Goal: Task Accomplishment & Management: Complete application form

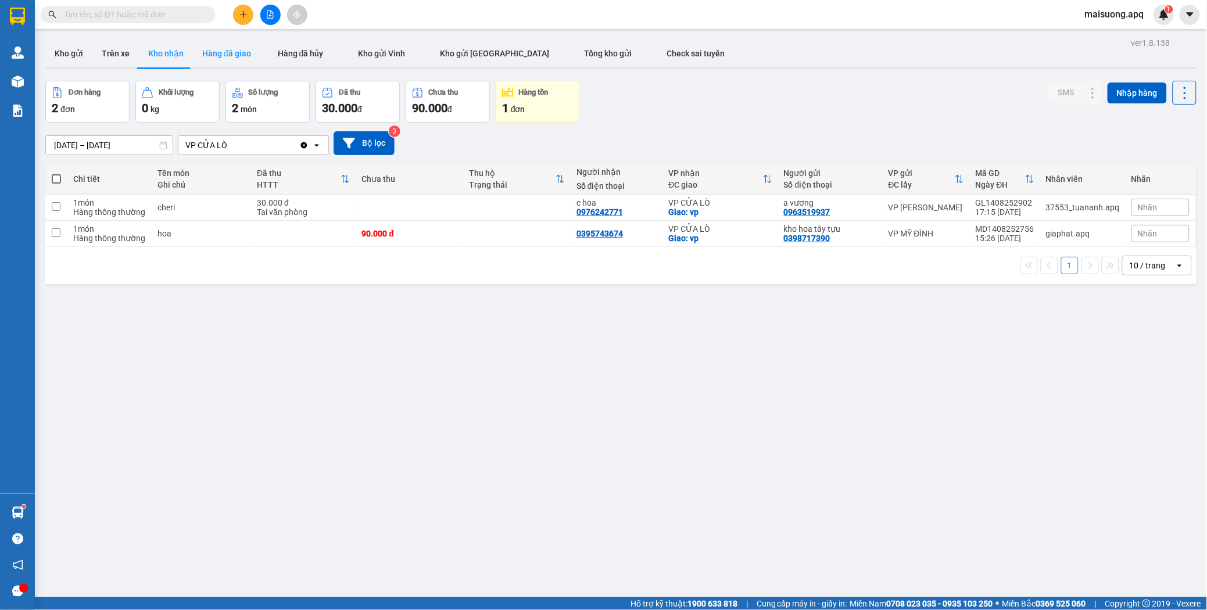
click at [230, 57] on button "Hàng đã giao" at bounding box center [226, 54] width 67 height 28
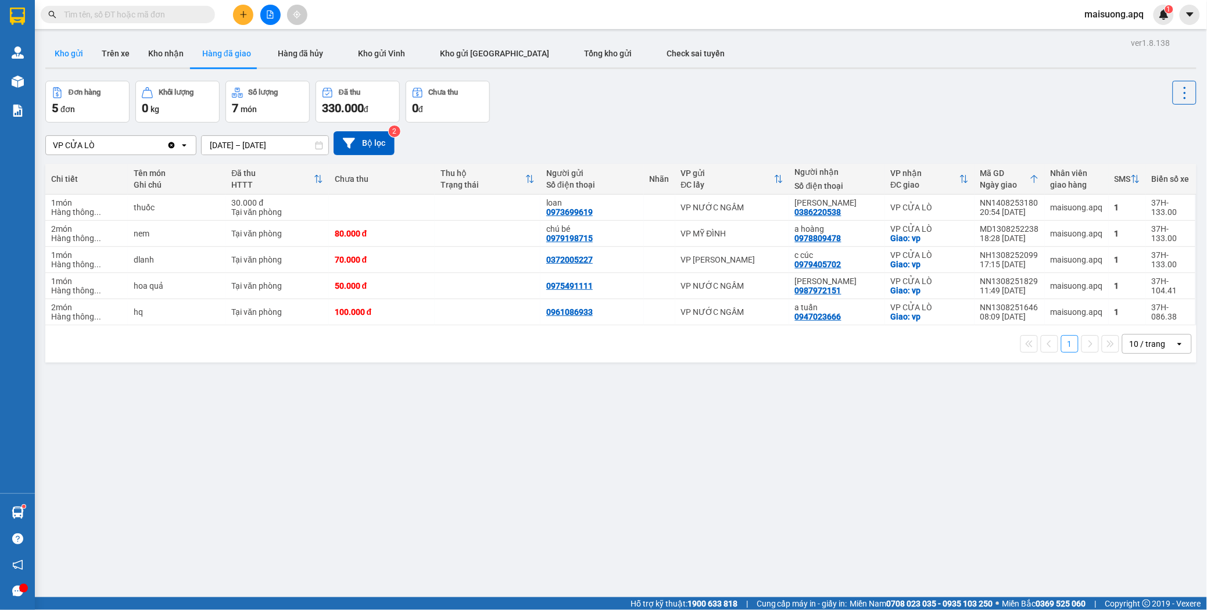
click at [70, 56] on button "Kho gửi" at bounding box center [68, 54] width 47 height 28
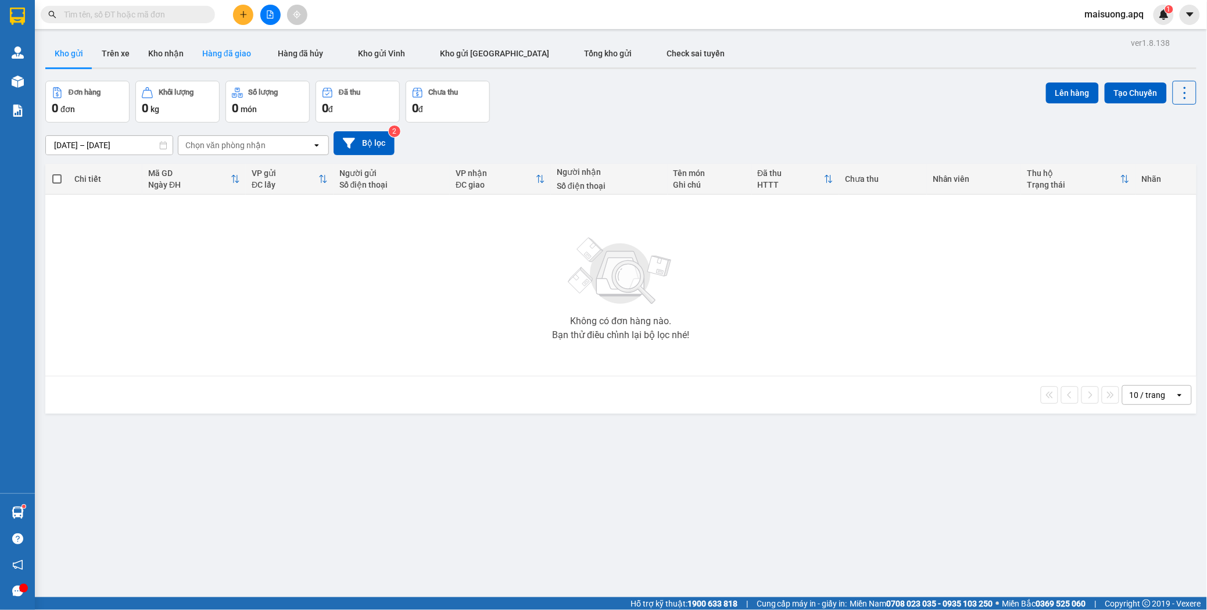
click at [218, 47] on button "Hàng đã giao" at bounding box center [226, 54] width 67 height 28
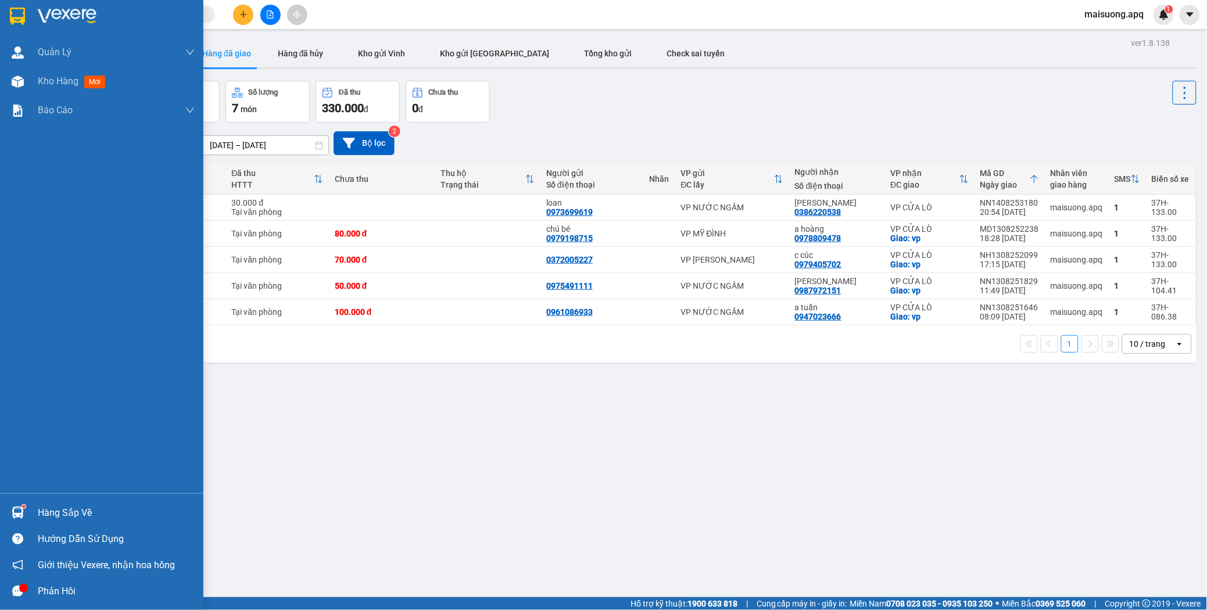
click at [41, 510] on div "Hàng sắp về" at bounding box center [116, 512] width 157 height 17
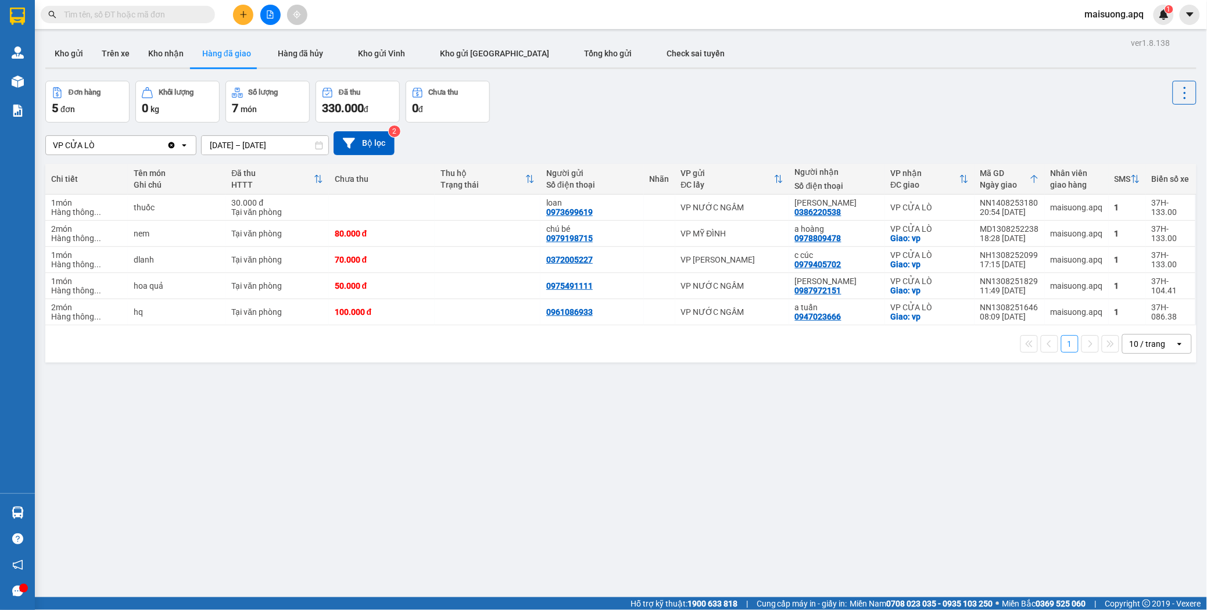
click at [253, 414] on section "Kết quả tìm kiếm ( 0 ) Bộ lọc No Data maisuong.apq 1 Quản [PERSON_NAME] lý thu …" at bounding box center [603, 305] width 1207 height 610
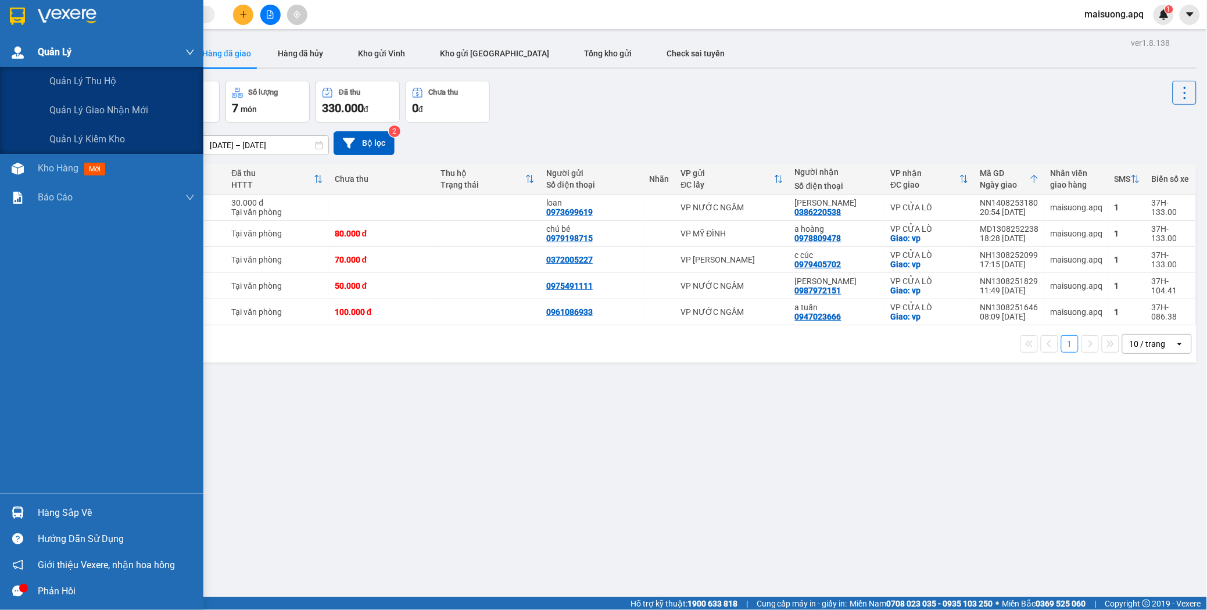
click at [50, 53] on span "Quản Lý" at bounding box center [55, 52] width 34 height 15
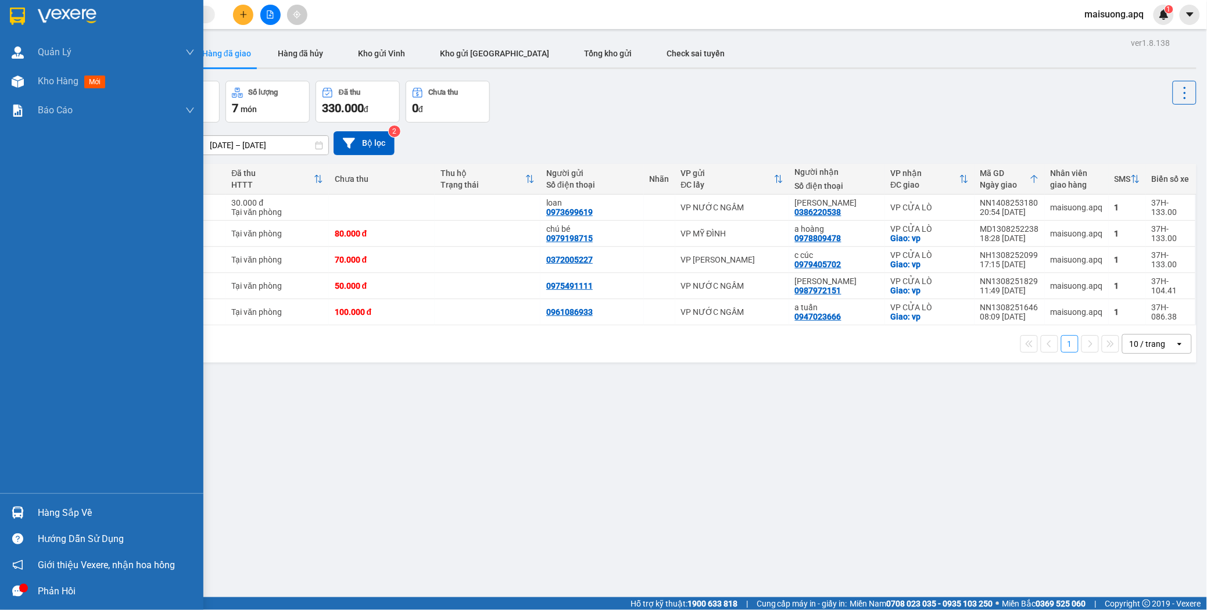
click at [82, 536] on div "Hướng dẫn sử dụng" at bounding box center [116, 538] width 157 height 17
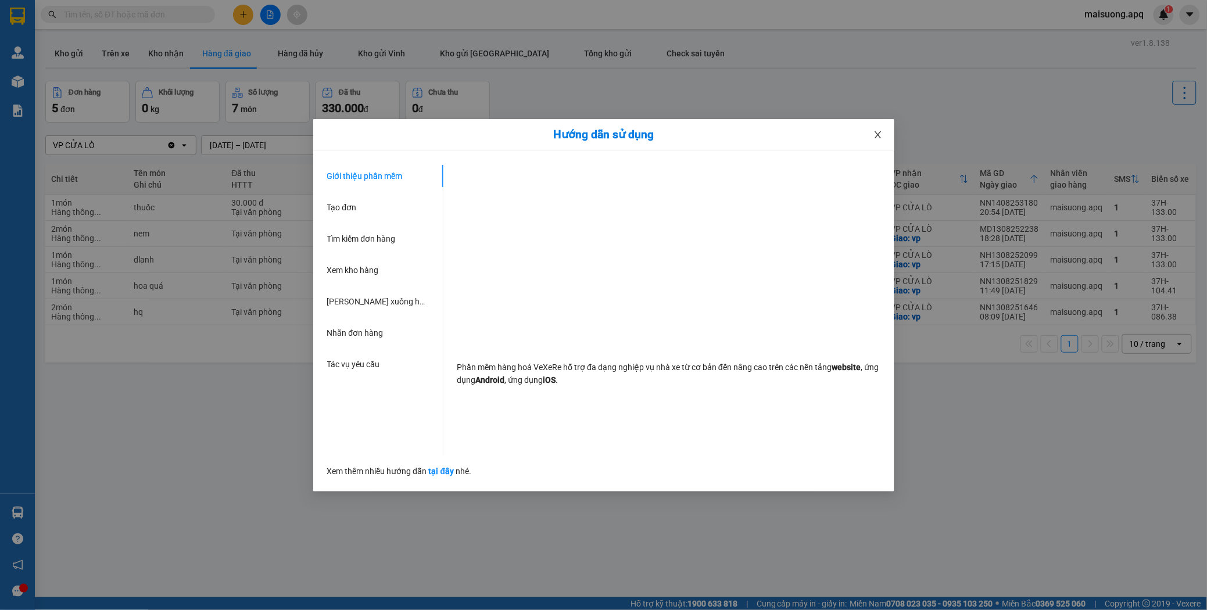
click at [875, 135] on icon "close" at bounding box center [877, 134] width 9 height 9
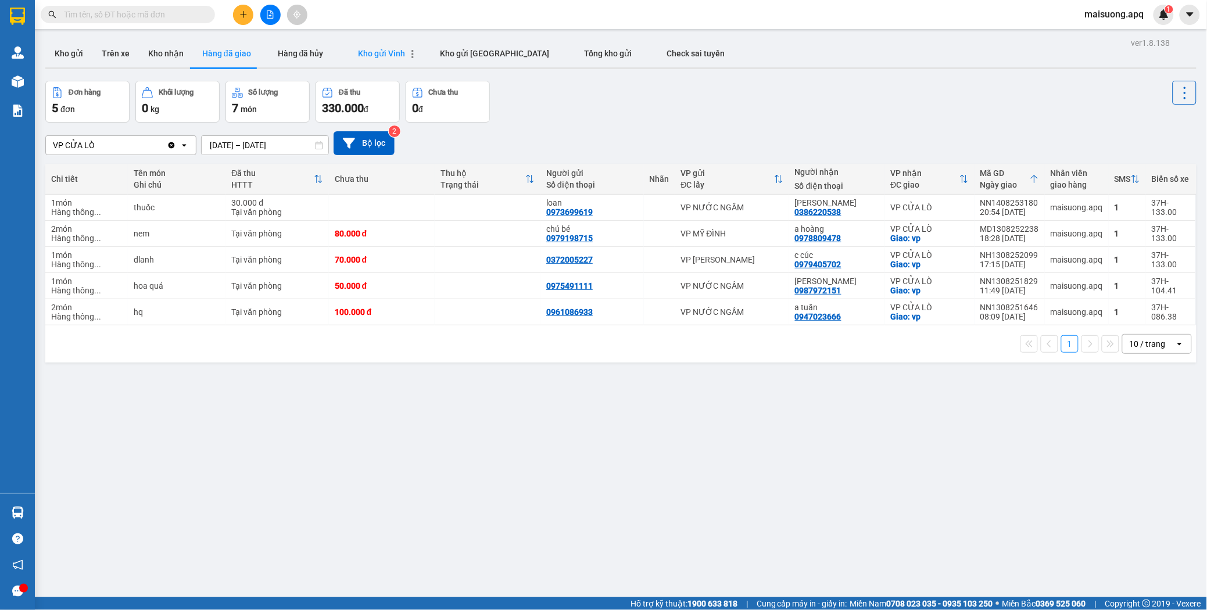
click at [393, 53] on span "Kho gửi Vinh" at bounding box center [382, 53] width 47 height 9
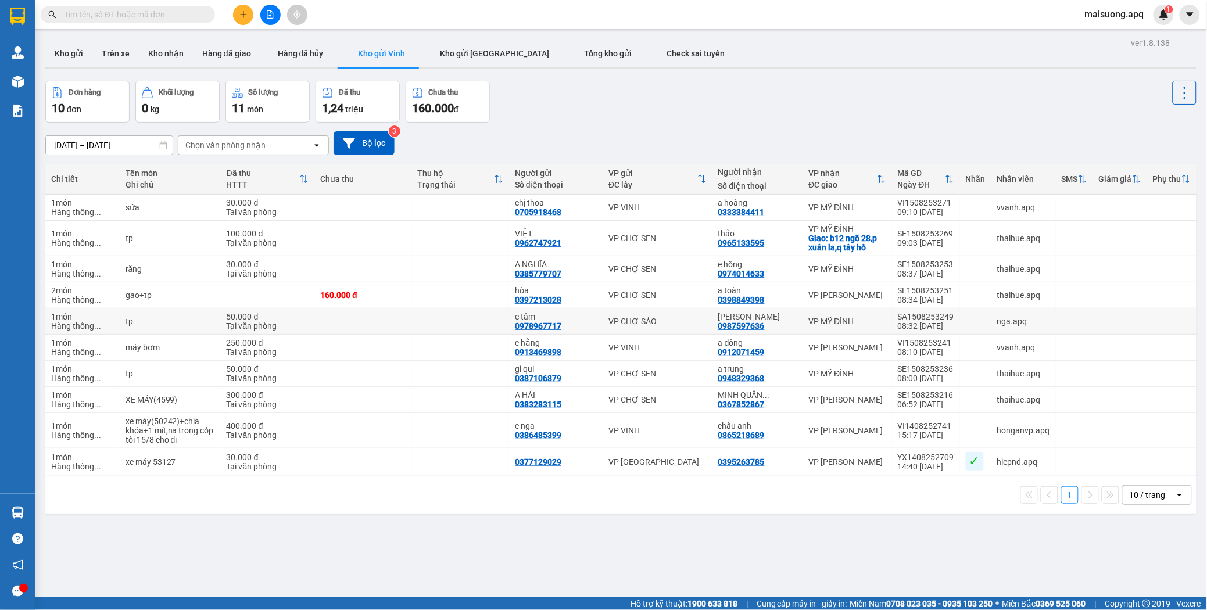
scroll to position [53, 0]
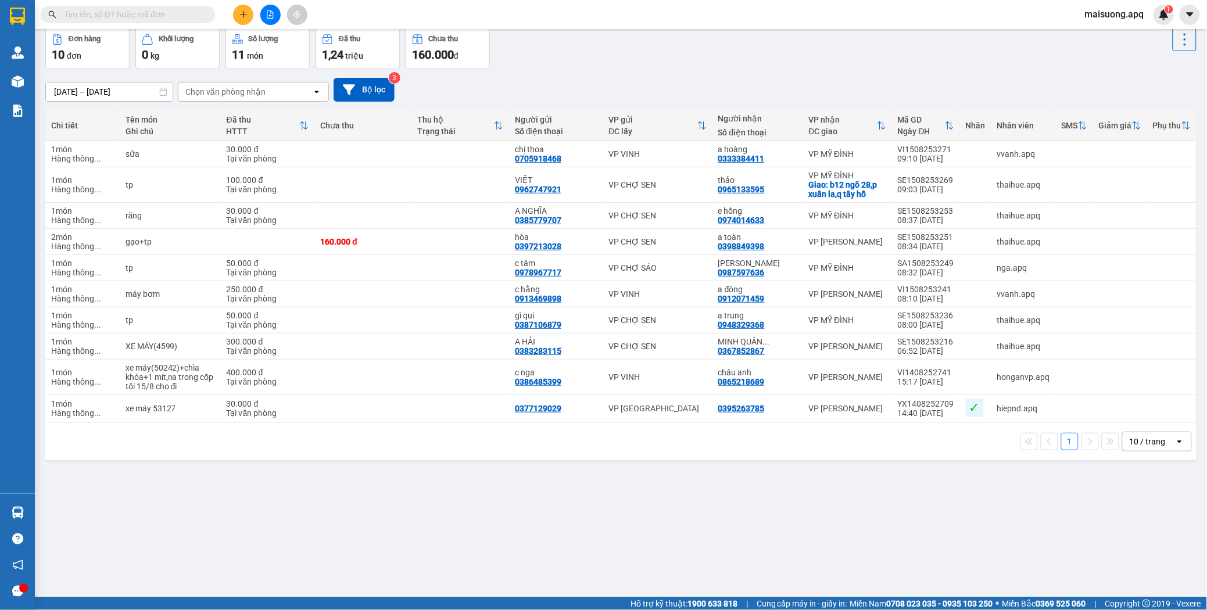
click at [1145, 447] on div "10 / trang" at bounding box center [1148, 442] width 36 height 12
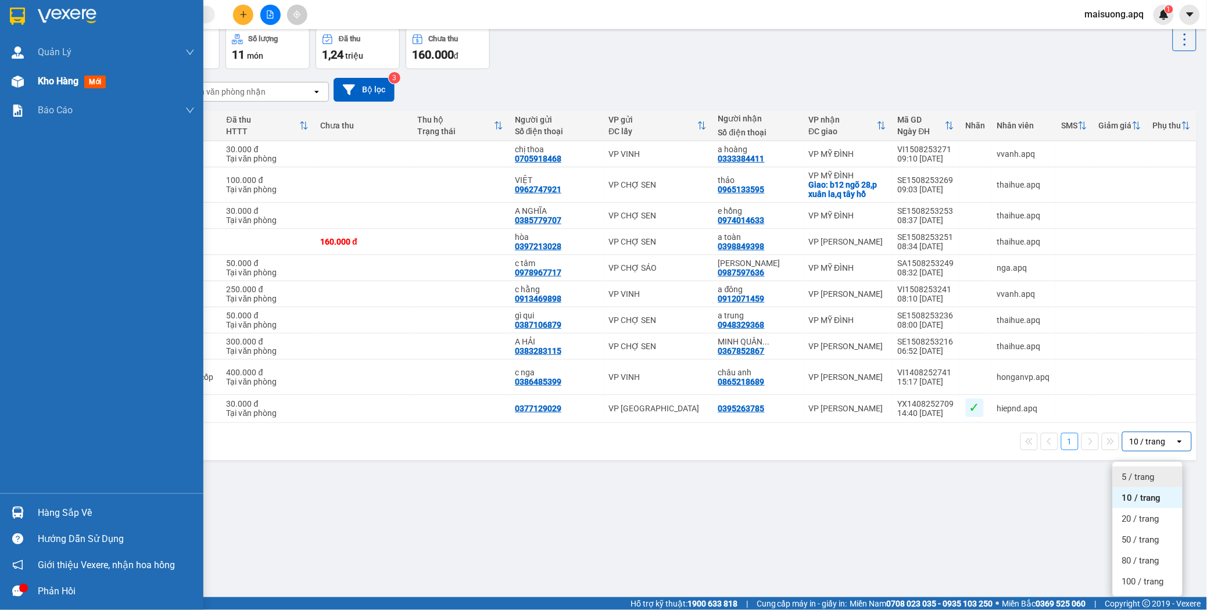
click at [59, 74] on div "Kho hàng mới" at bounding box center [74, 81] width 73 height 15
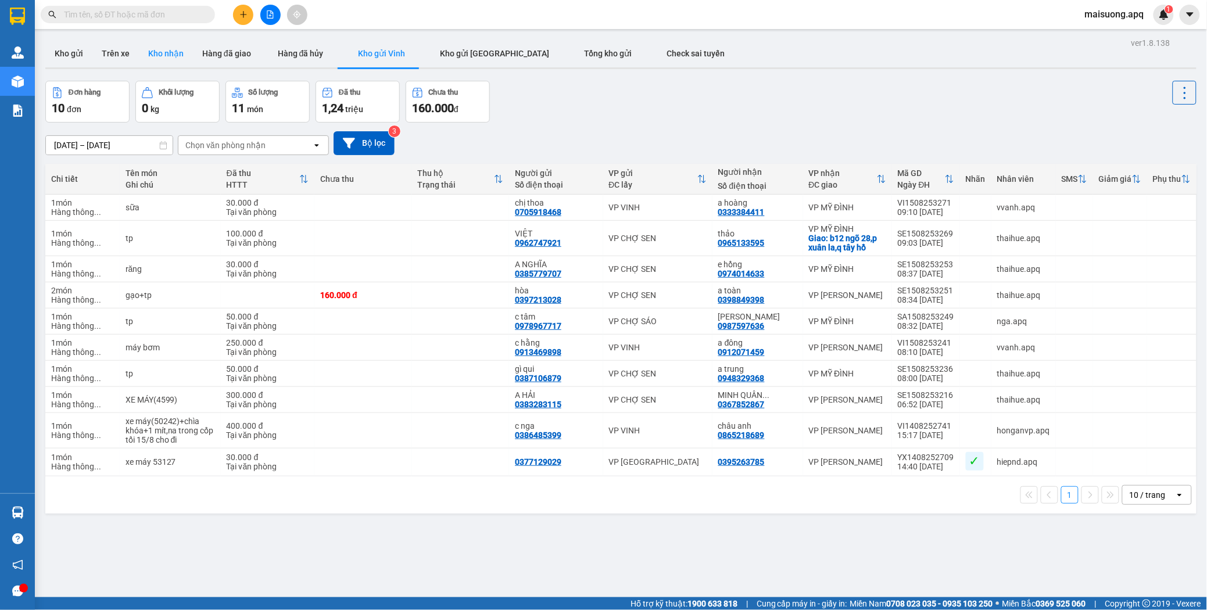
click at [184, 58] on button "Kho nhận" at bounding box center [166, 54] width 54 height 28
type input "[DATE] – [DATE]"
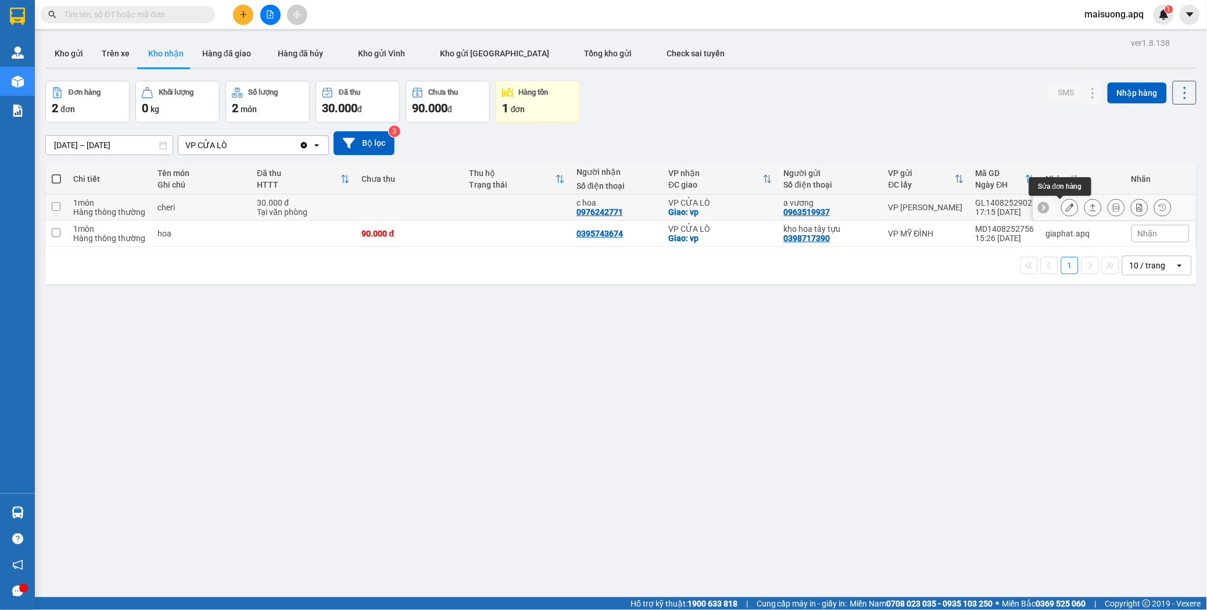
click at [1066, 205] on icon at bounding box center [1070, 207] width 8 height 8
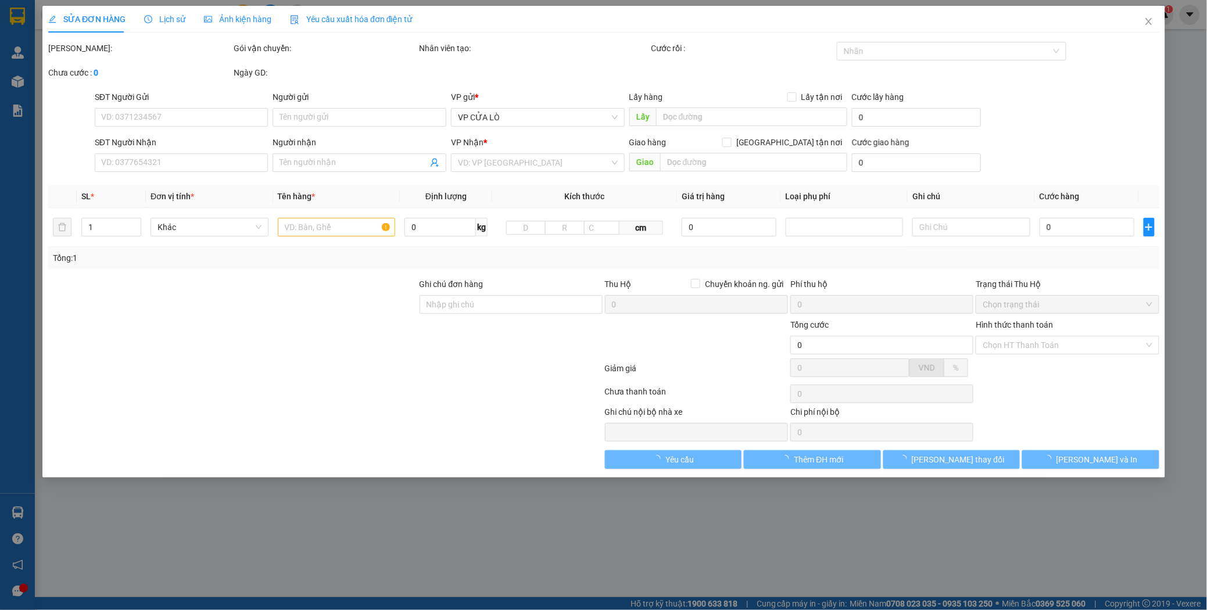
type input "0963519937"
type input "a vương"
type input "0976242771"
type input "c hoa"
checkbox input "true"
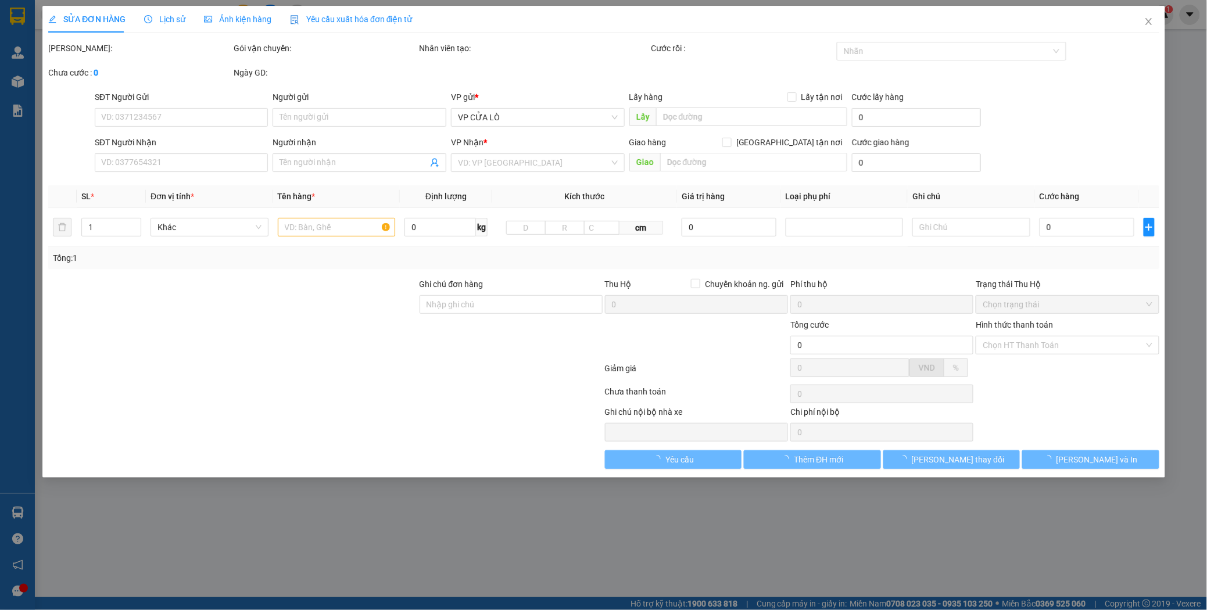
type input "vp"
type input "30.000"
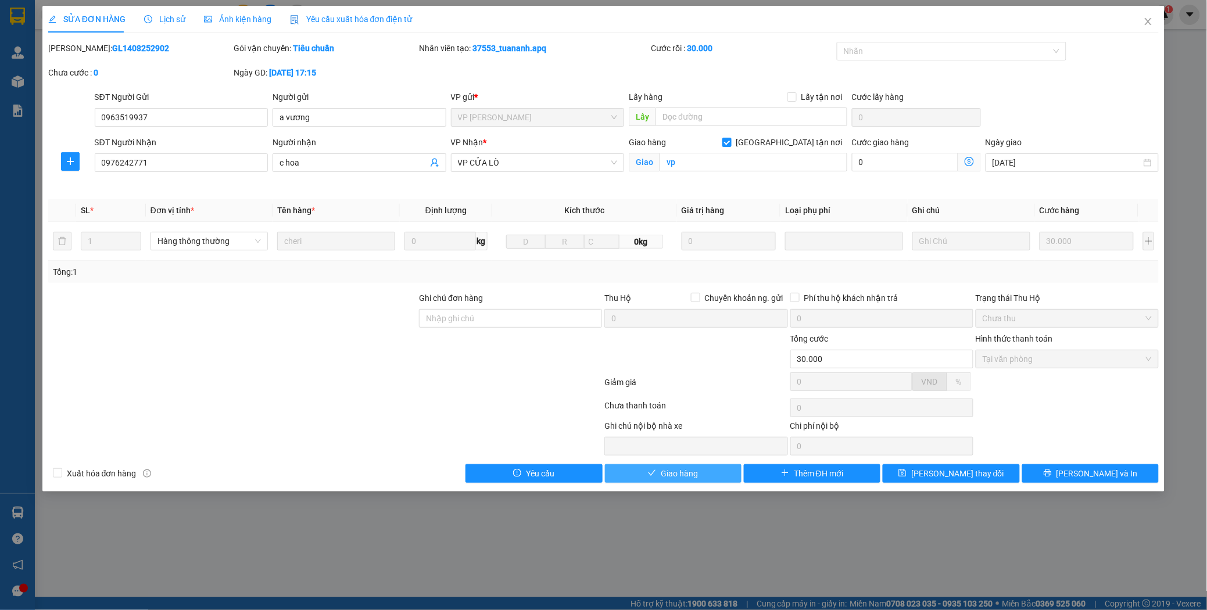
click at [698, 478] on span "Giao hàng" at bounding box center [679, 473] width 37 height 13
